Goal: Check status: Check status

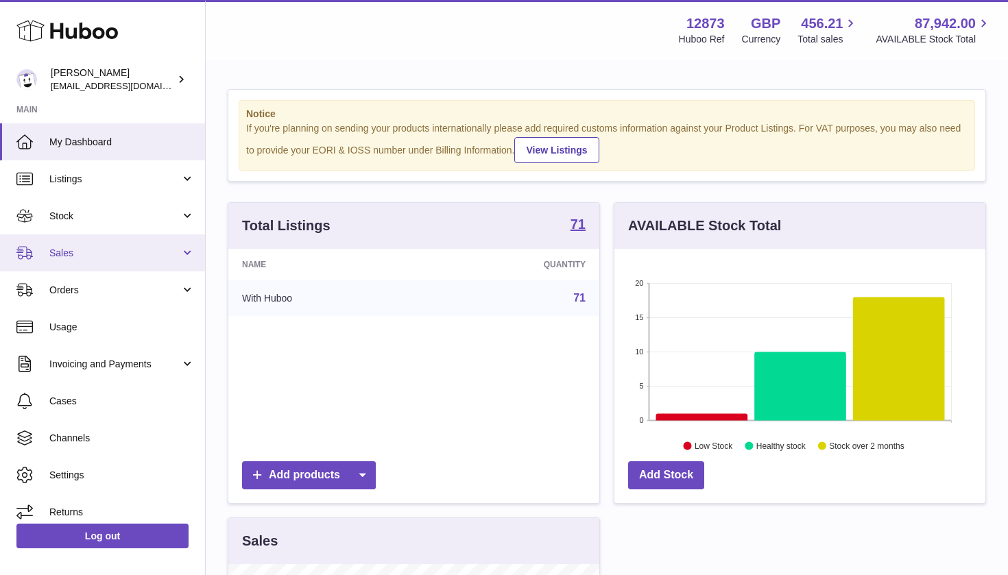
click at [89, 257] on span "Sales" at bounding box center [114, 253] width 131 height 13
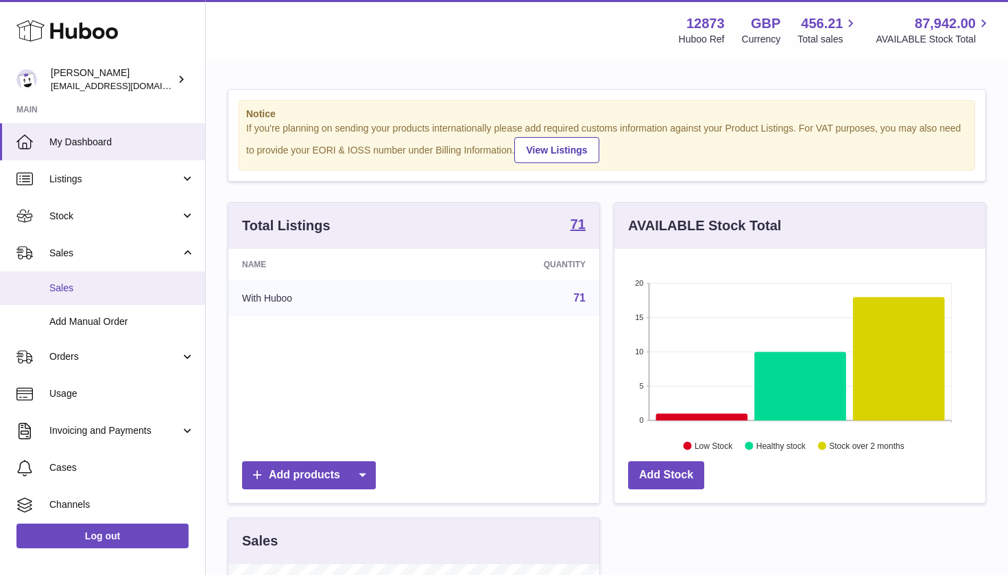
click at [112, 296] on link "Sales" at bounding box center [102, 289] width 205 height 34
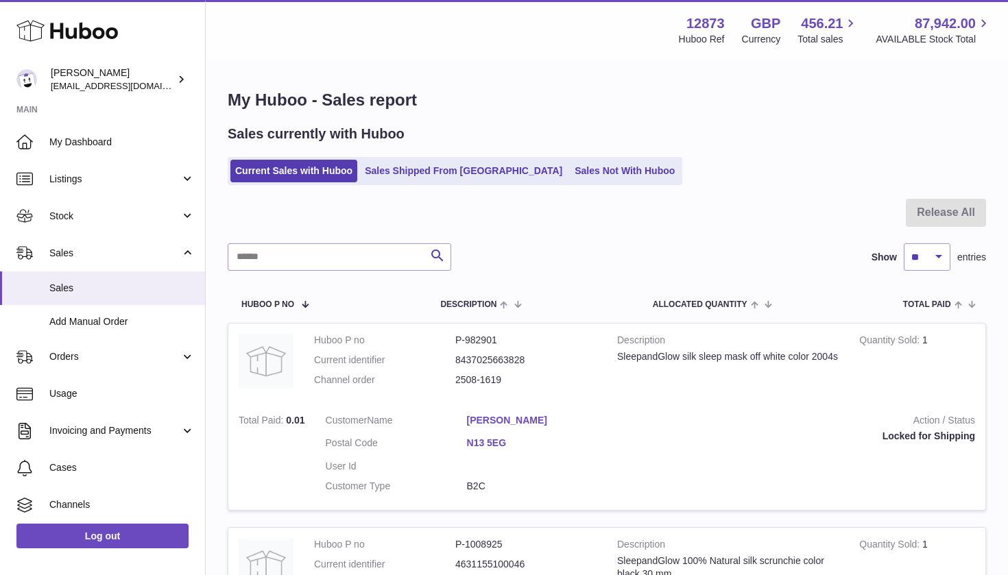
click at [508, 50] on div "Menu Huboo 12873 Huboo Ref GBP Currency 456.21 Total sales 87,942.00 AVAILABLE …" at bounding box center [607, 30] width 803 height 60
click at [440, 162] on link "Sales Shipped From Huboo" at bounding box center [463, 171] width 207 height 23
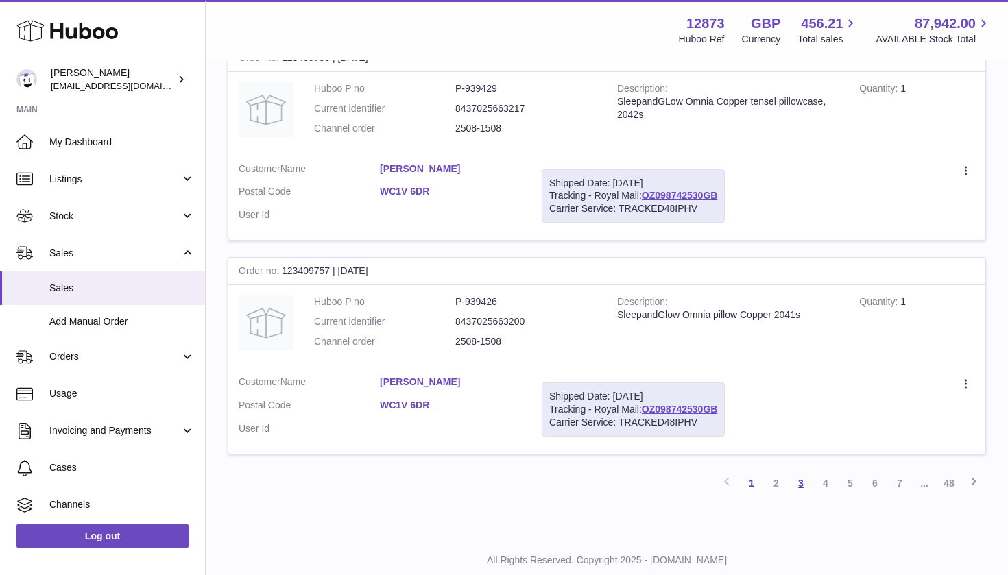
scroll to position [1968, 0]
click at [777, 472] on link "2" at bounding box center [776, 484] width 25 height 25
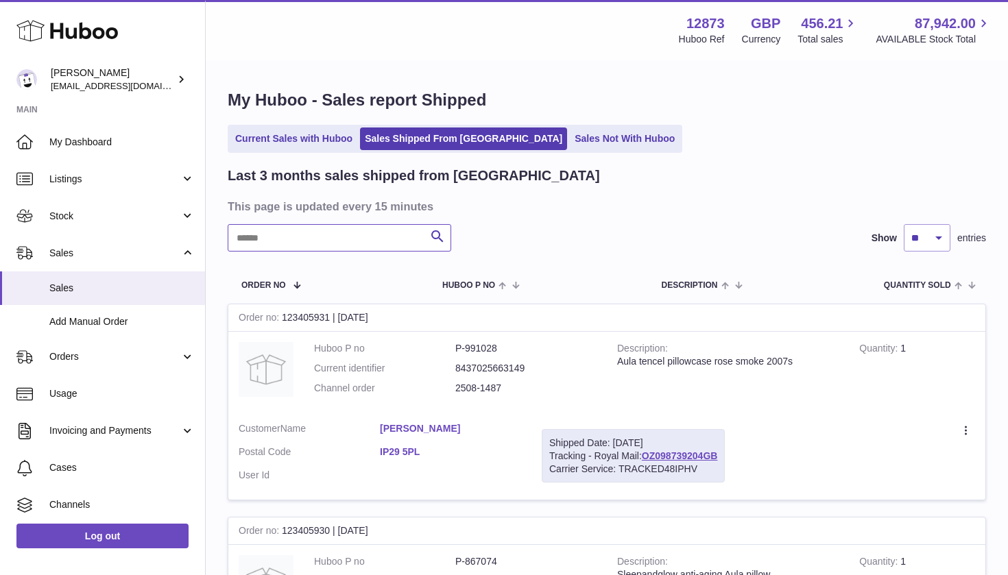
click at [292, 247] on input "text" at bounding box center [340, 237] width 224 height 27
type input "****"
click at [131, 299] on link "Sales" at bounding box center [102, 289] width 205 height 34
